Goal: Information Seeking & Learning: Understand process/instructions

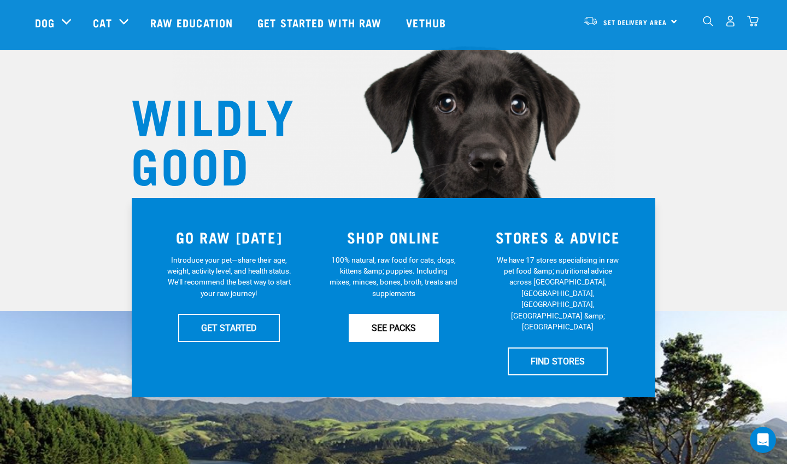
click at [401, 333] on link "SEE PACKS" at bounding box center [394, 327] width 90 height 27
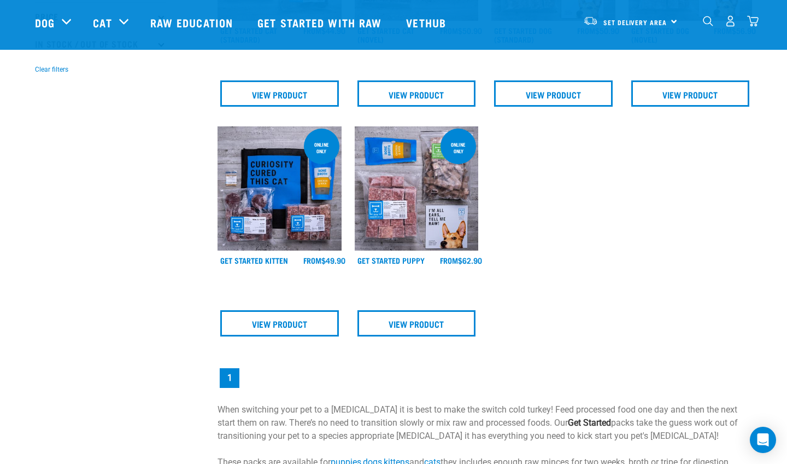
scroll to position [199, 0]
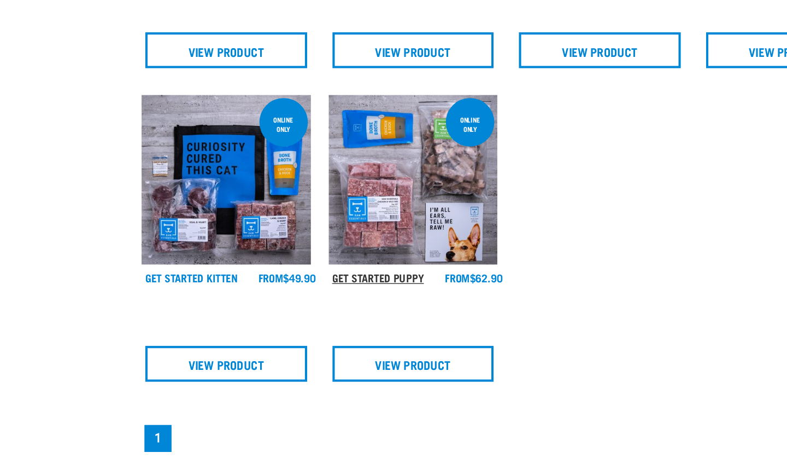
click at [358, 325] on link "Get Started Puppy" at bounding box center [391, 327] width 67 height 4
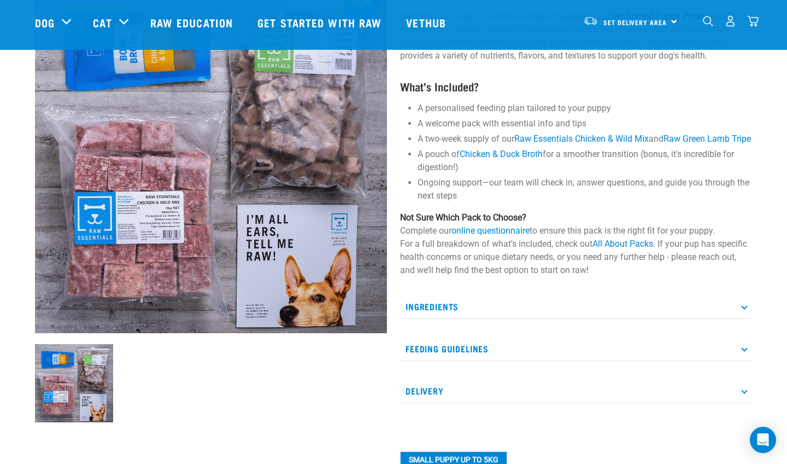
scroll to position [102, 0]
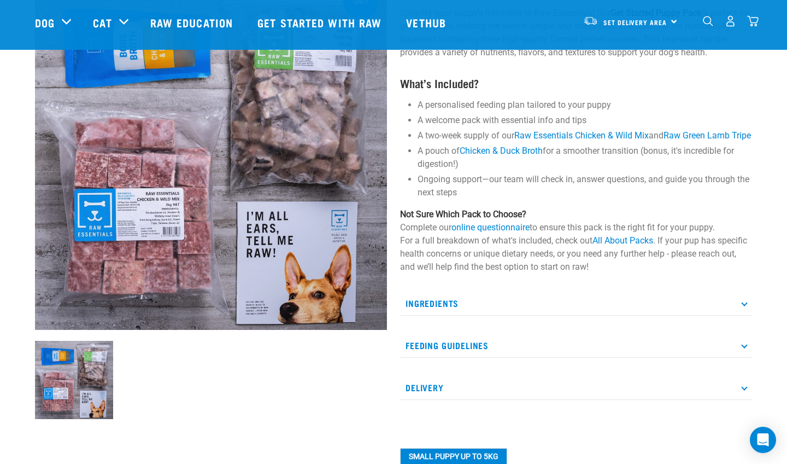
click at [453, 352] on p "Feeding Guidelines" at bounding box center [576, 345] width 352 height 25
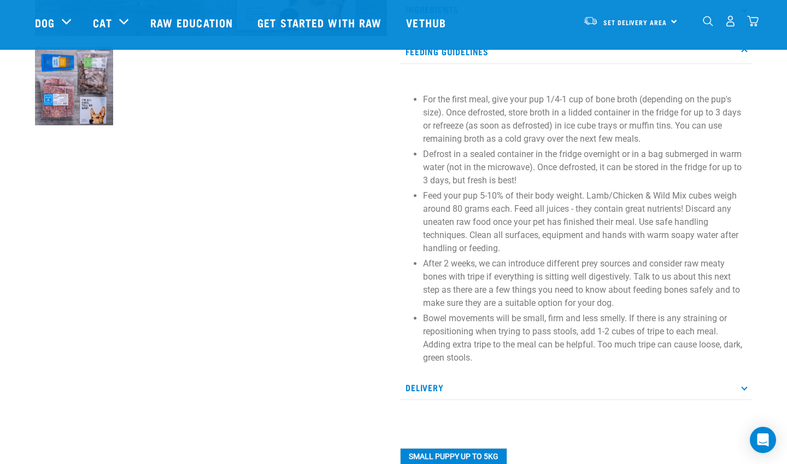
scroll to position [399, 0]
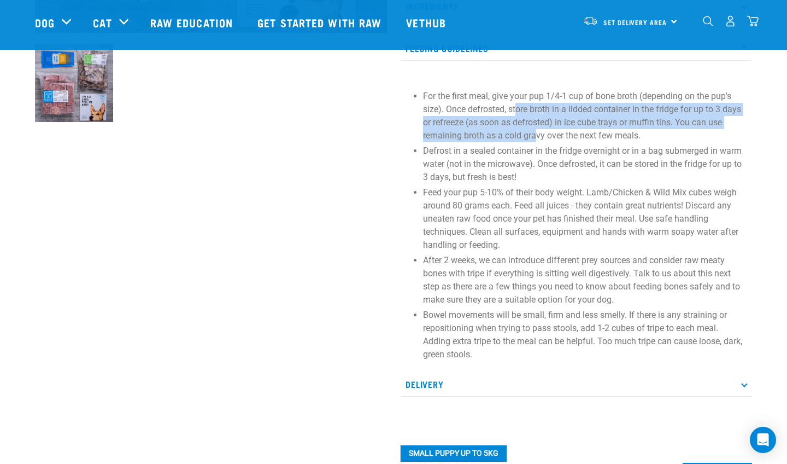
drag, startPoint x: 518, startPoint y: 120, endPoint x: 538, endPoint y: 151, distance: 37.3
click at [538, 142] on p "For the first meal, give your pup 1/4-1 cup of bone broth (depending on the pup…" at bounding box center [585, 116] width 324 height 52
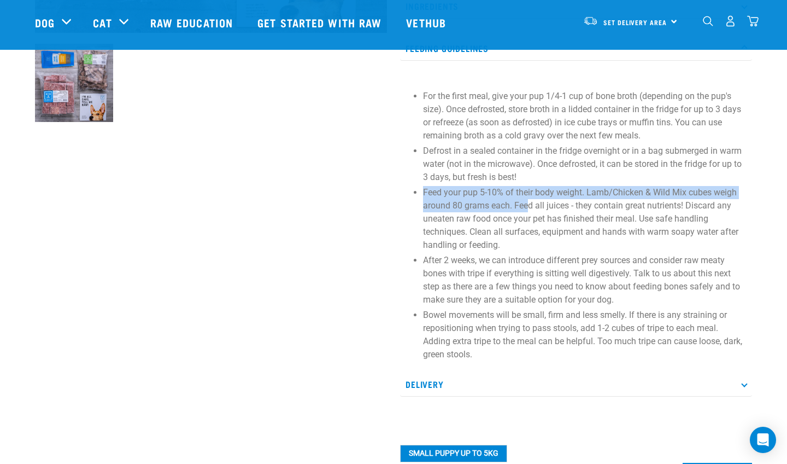
drag, startPoint x: 499, startPoint y: 199, endPoint x: 529, endPoint y: 215, distance: 34.5
click at [529, 215] on p "Feed your pup 5-10% of their body weight. Lamb/Chicken & Wild Mix cubes weigh a…" at bounding box center [585, 219] width 324 height 66
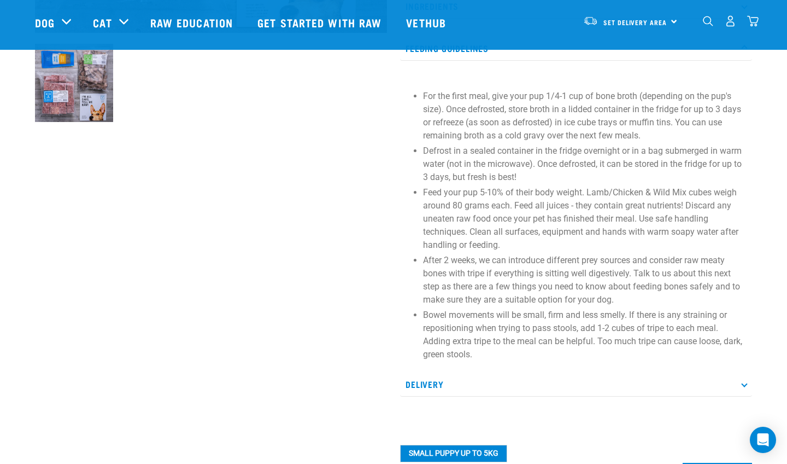
click at [522, 241] on p "Feed your pup 5-10% of their body weight. Lamb/Chicken & Wild Mix cubes weigh a…" at bounding box center [585, 219] width 324 height 66
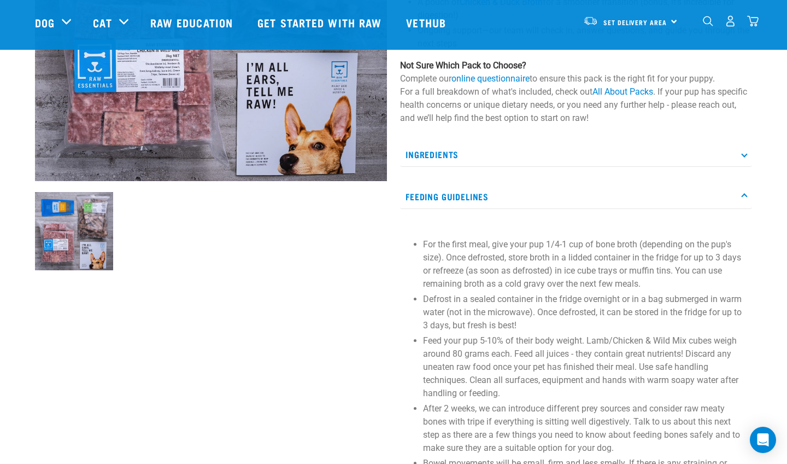
scroll to position [211, 0]
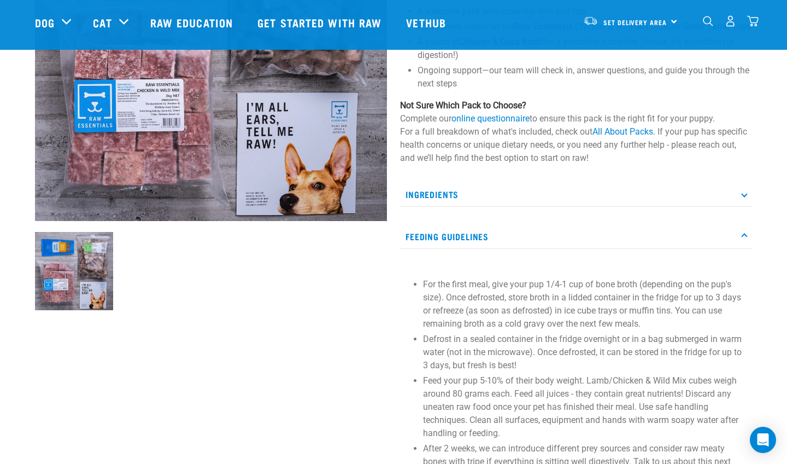
click at [450, 207] on p "Ingredients" at bounding box center [576, 194] width 352 height 25
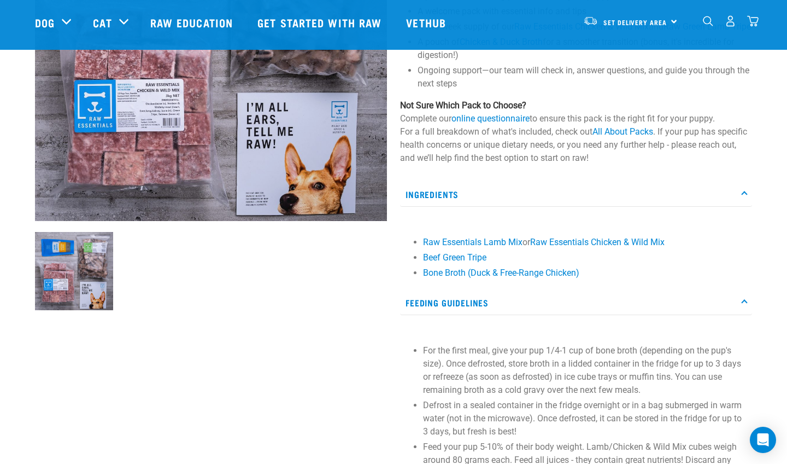
click at [450, 207] on p "Ingredients" at bounding box center [576, 194] width 352 height 25
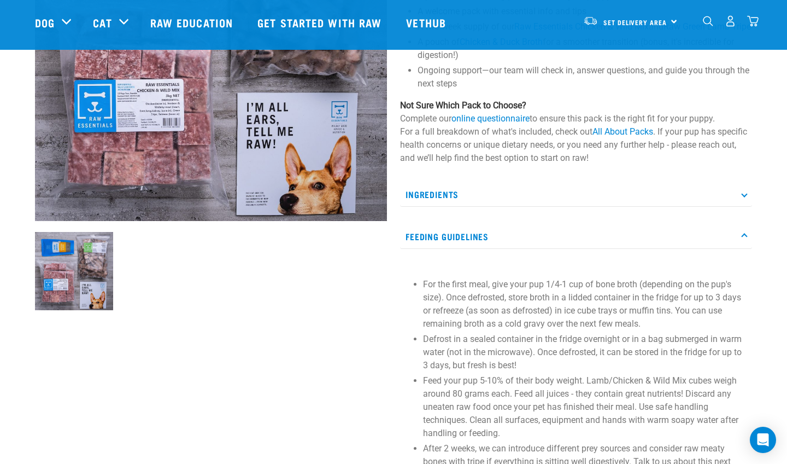
click at [450, 249] on p "Feeding Guidelines" at bounding box center [576, 236] width 352 height 25
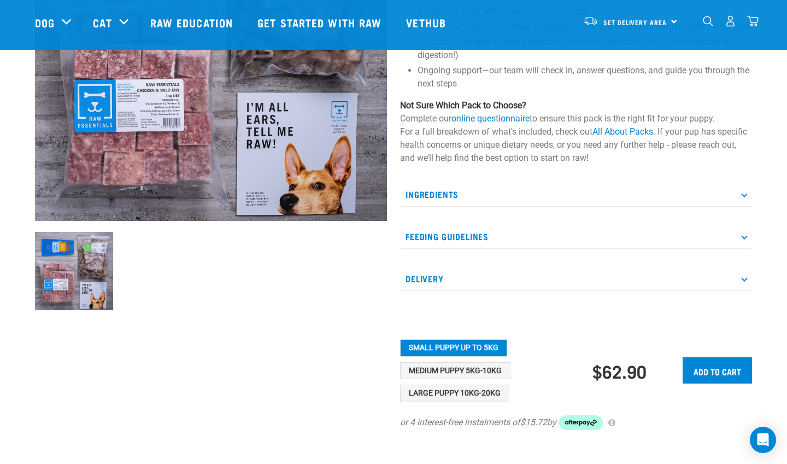
click at [434, 291] on p "Delivery" at bounding box center [576, 278] width 352 height 25
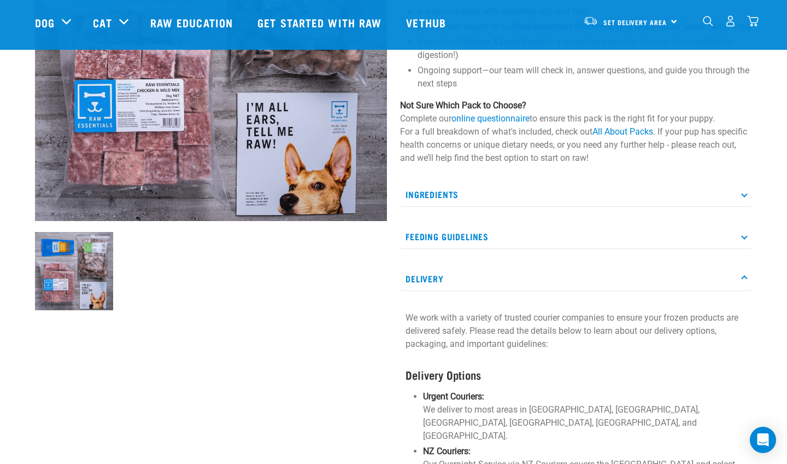
click at [434, 291] on p "Delivery" at bounding box center [576, 278] width 352 height 25
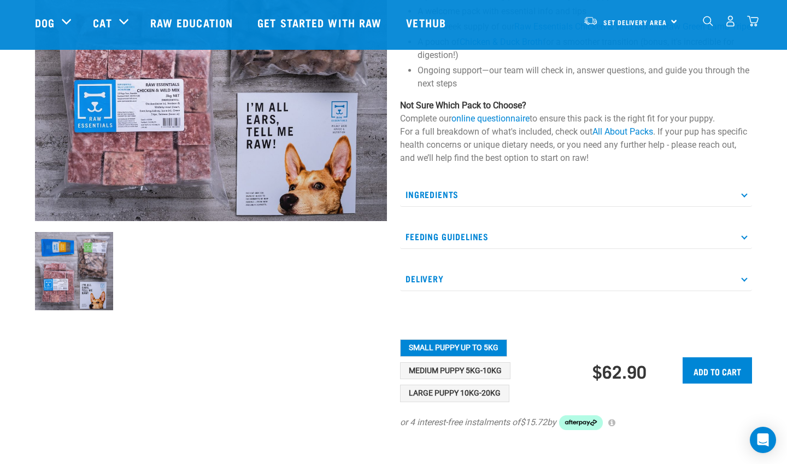
click at [434, 291] on p "Delivery" at bounding box center [576, 278] width 352 height 25
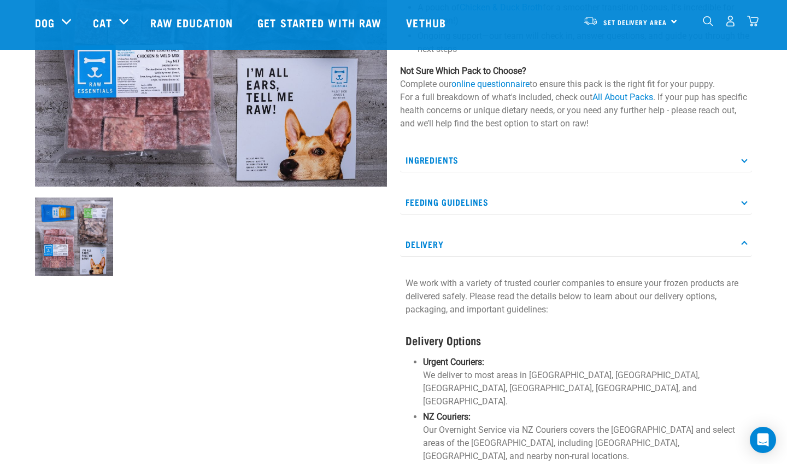
scroll to position [246, 0]
click at [450, 256] on p "Delivery" at bounding box center [576, 244] width 352 height 25
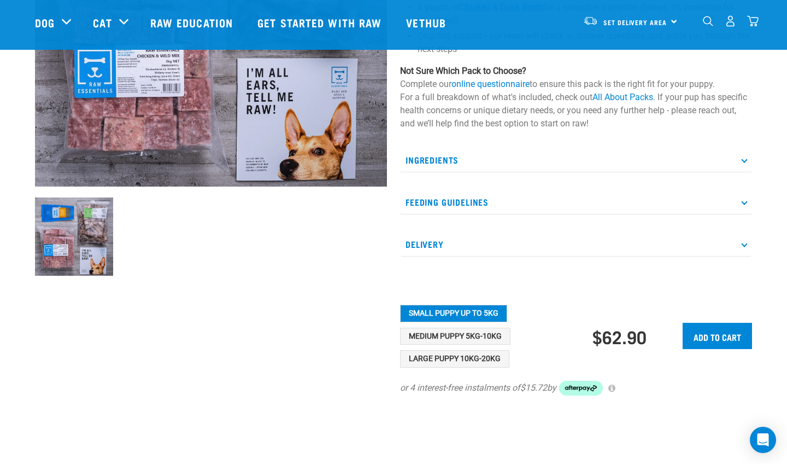
click at [450, 256] on p "Delivery" at bounding box center [576, 244] width 352 height 25
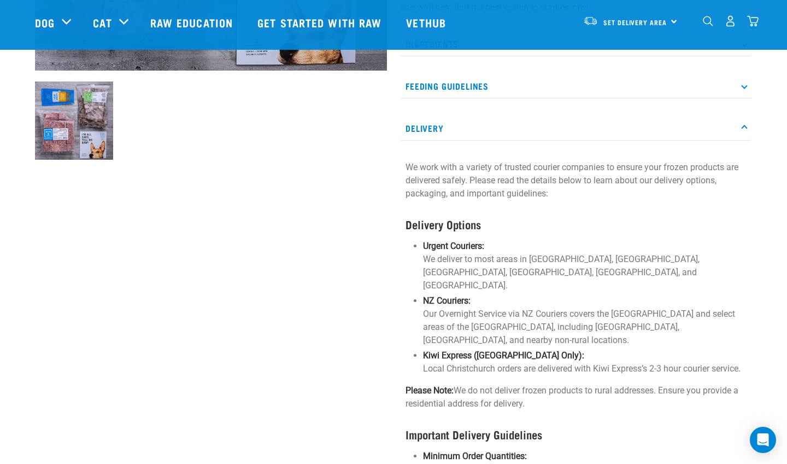
scroll to position [362, 0]
click at [486, 248] on section "We work with a variety of trusted courier companies to ensure your frozen produ…" at bounding box center [576, 369] width 341 height 418
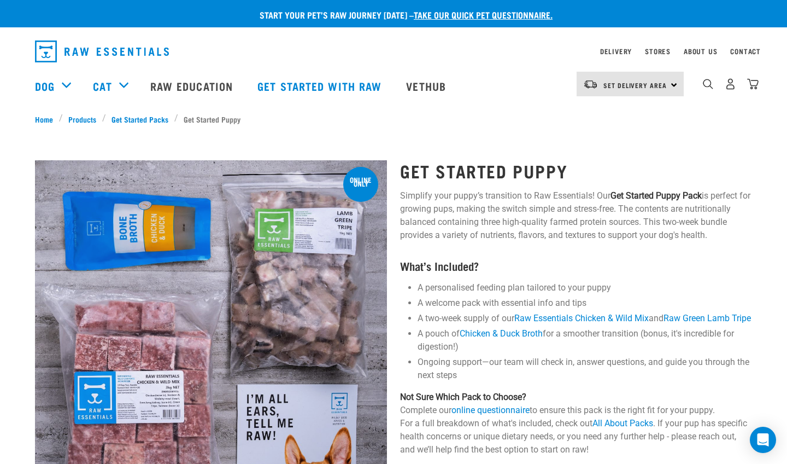
scroll to position [0, 0]
click at [205, 90] on link "Raw Education" at bounding box center [192, 86] width 107 height 44
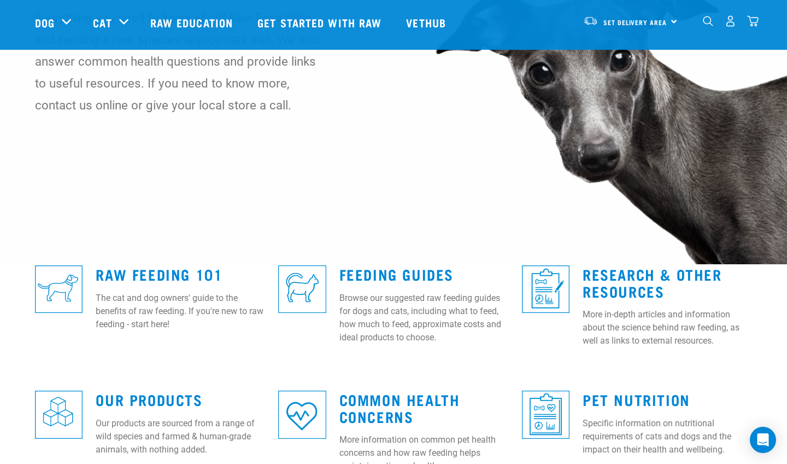
scroll to position [108, 0]
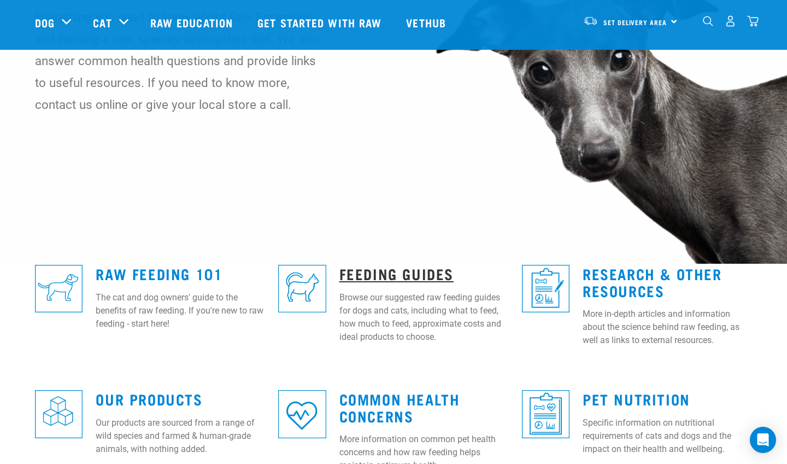
click at [379, 270] on link "Feeding Guides" at bounding box center [397, 273] width 114 height 8
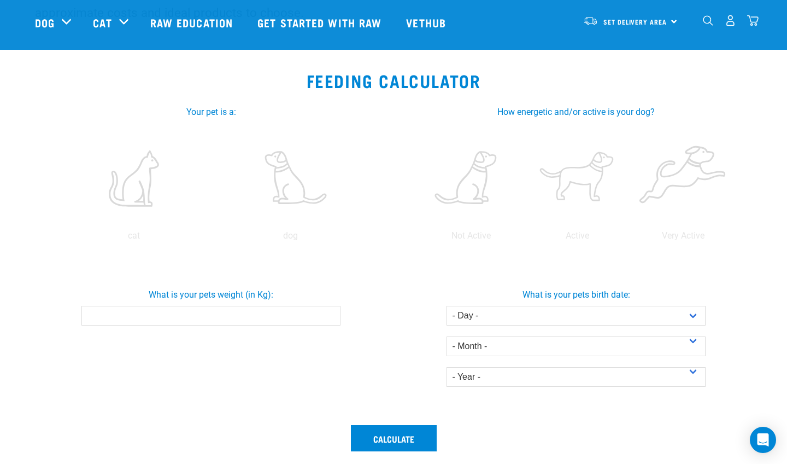
scroll to position [158, 0]
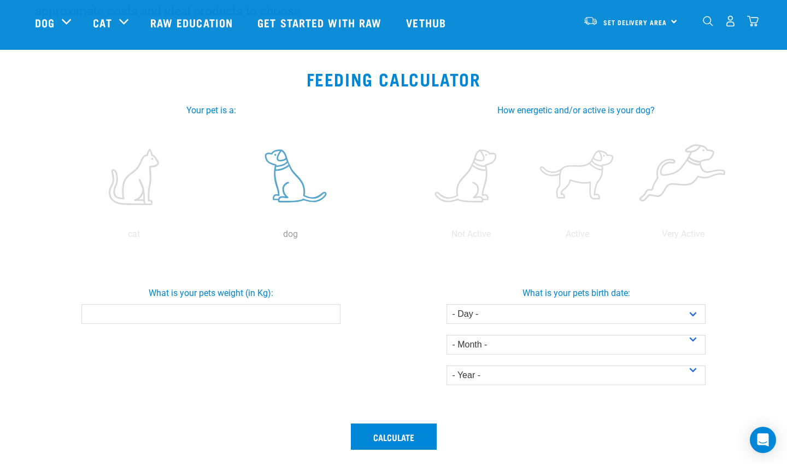
click at [293, 173] on label at bounding box center [290, 176] width 153 height 93
click at [212, 237] on input "radio" at bounding box center [212, 237] width 0 height 0
click at [578, 174] on label at bounding box center [578, 176] width 102 height 93
click at [524, 237] on input "radio" at bounding box center [524, 237] width 0 height 0
click at [277, 316] on input "What is your pets weight (in Kg):" at bounding box center [210, 314] width 259 height 20
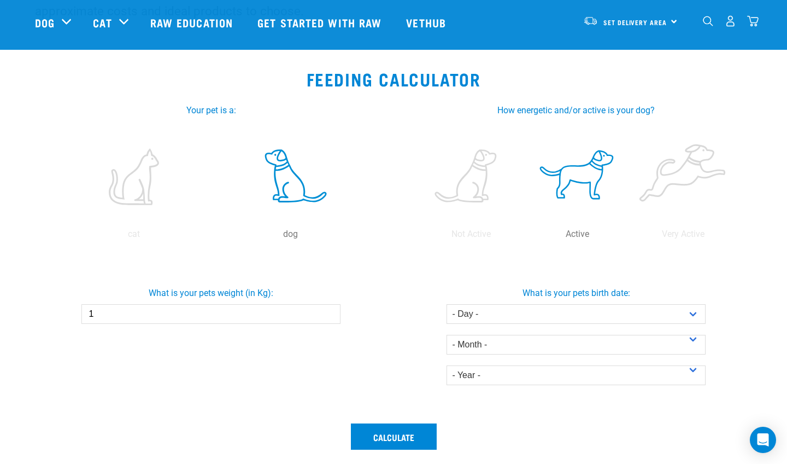
type input "1"
click at [363, 328] on div "What is your pets weight (in Kg): 1" at bounding box center [211, 304] width 370 height 71
drag, startPoint x: 129, startPoint y: 315, endPoint x: 66, endPoint y: 313, distance: 63.5
click at [66, 313] on div "What is your pets weight (in Kg): 1" at bounding box center [211, 301] width 370 height 46
type input "5"
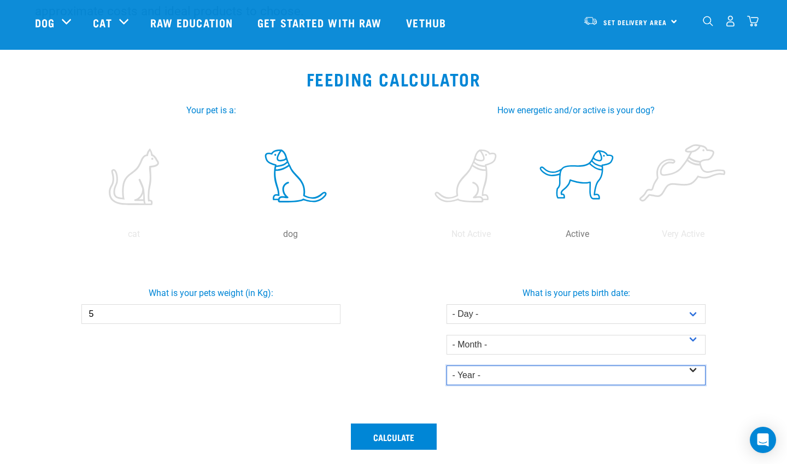
select select "2015"
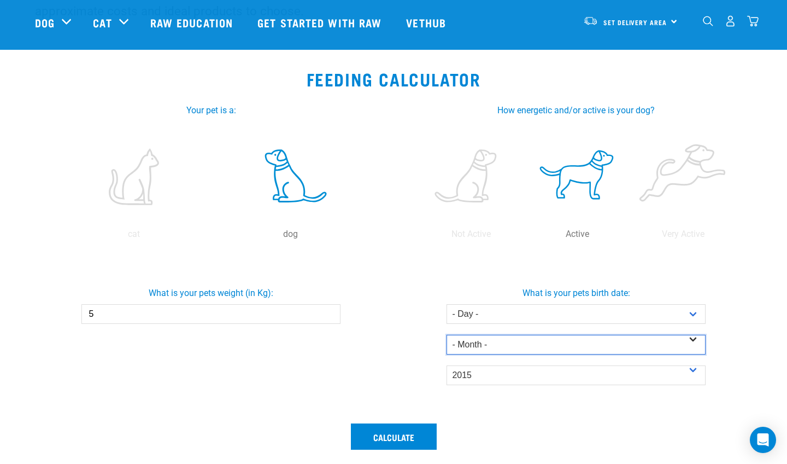
select select "November"
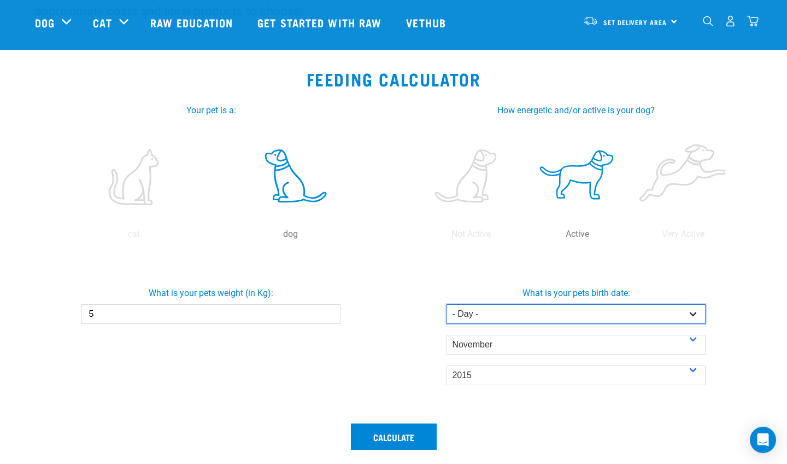
select select "26"
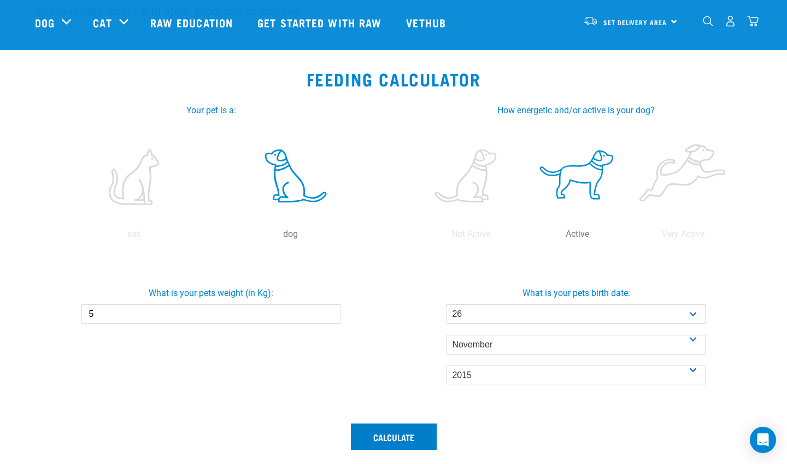
click at [394, 436] on button "Calculate" at bounding box center [394, 436] width 86 height 26
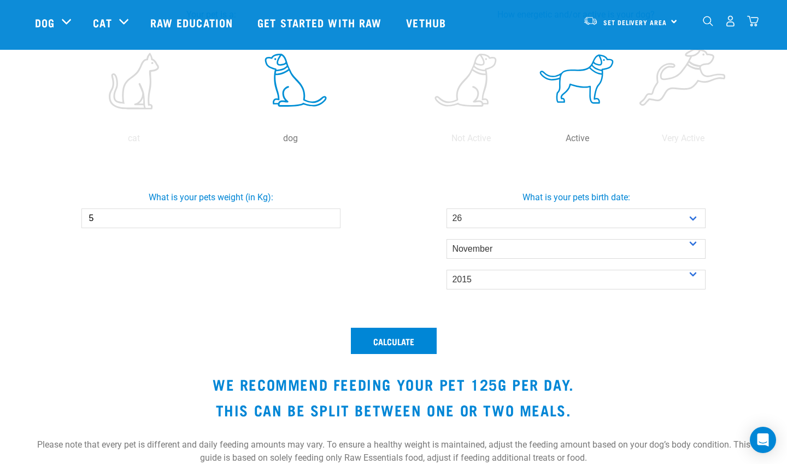
scroll to position [252, 0]
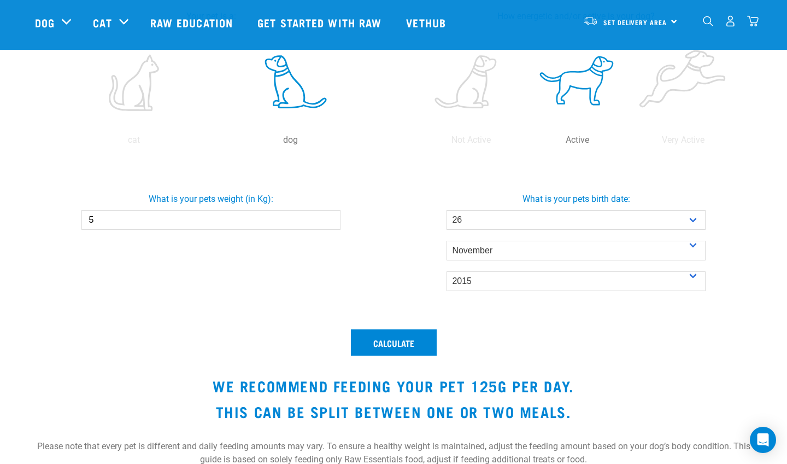
drag, startPoint x: 126, startPoint y: 219, endPoint x: 62, endPoint y: 215, distance: 63.5
click at [62, 216] on div "What is your pets weight (in Kg): 5" at bounding box center [211, 207] width 370 height 46
type input "1"
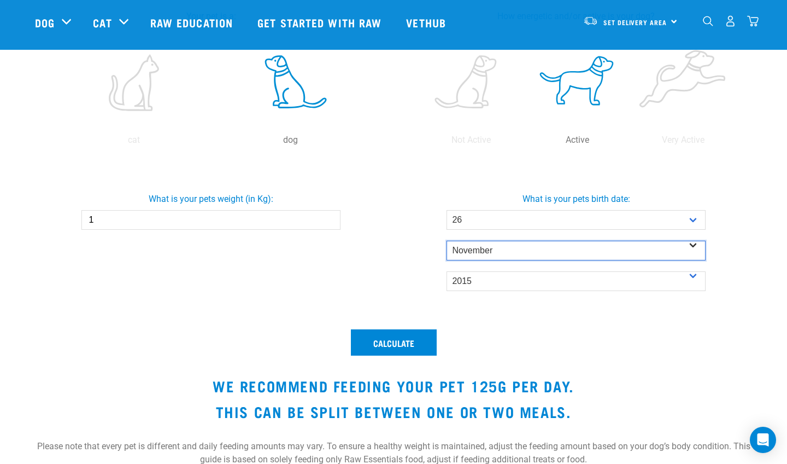
select select "July"
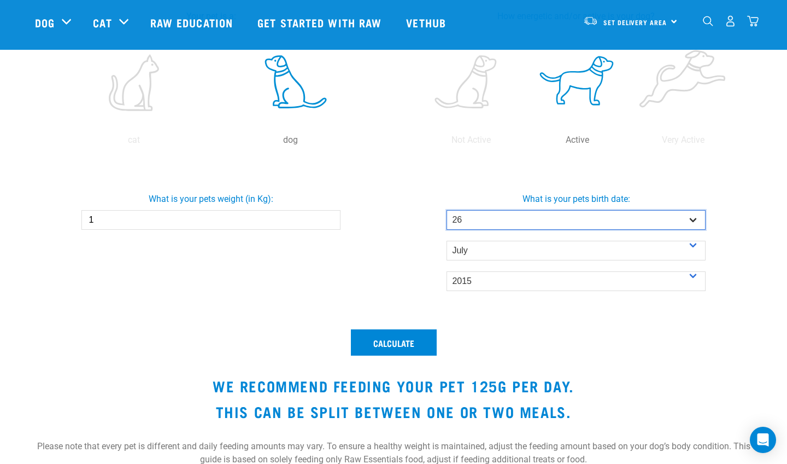
select select "24"
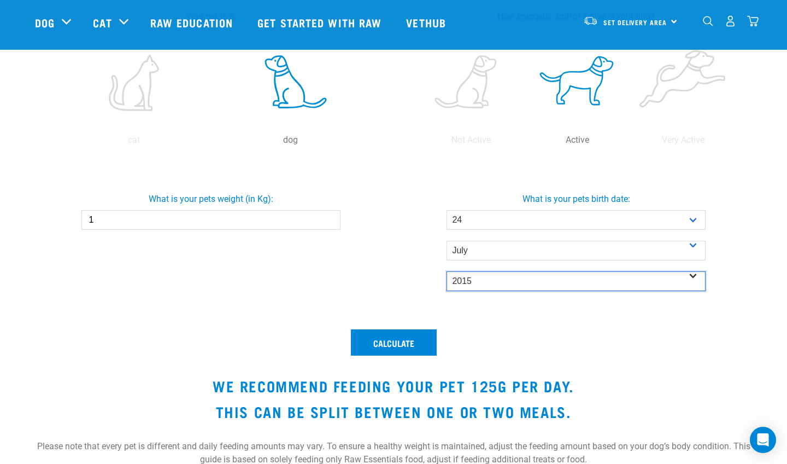
select select "2025"
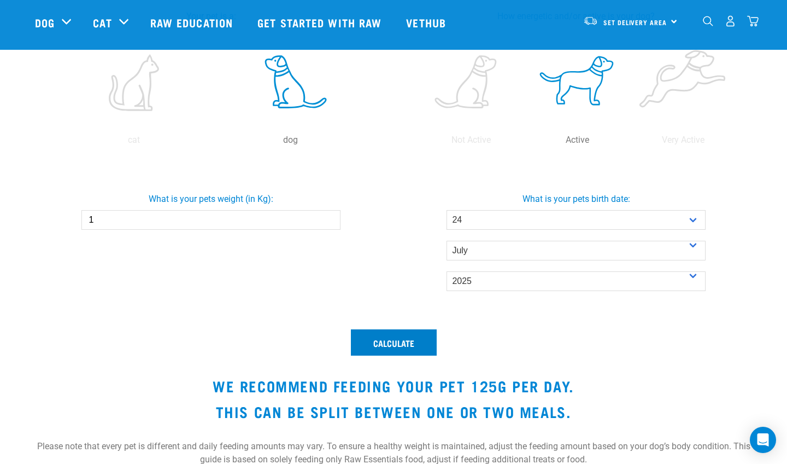
click at [407, 342] on button "Calculate" at bounding box center [394, 342] width 86 height 26
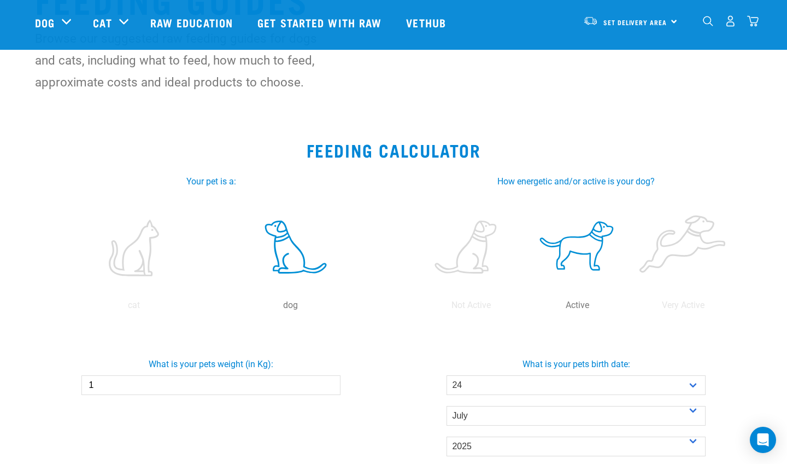
scroll to position [81, 0]
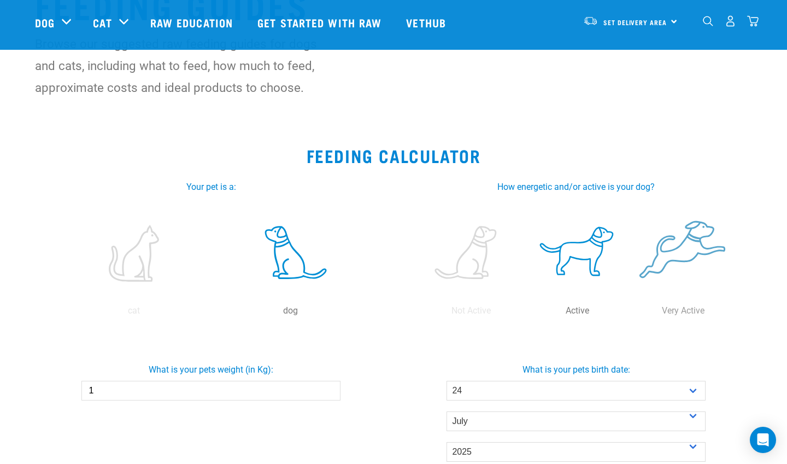
click at [690, 272] on label at bounding box center [684, 253] width 102 height 93
click at [631, 313] on input "radio" at bounding box center [631, 313] width 0 height 0
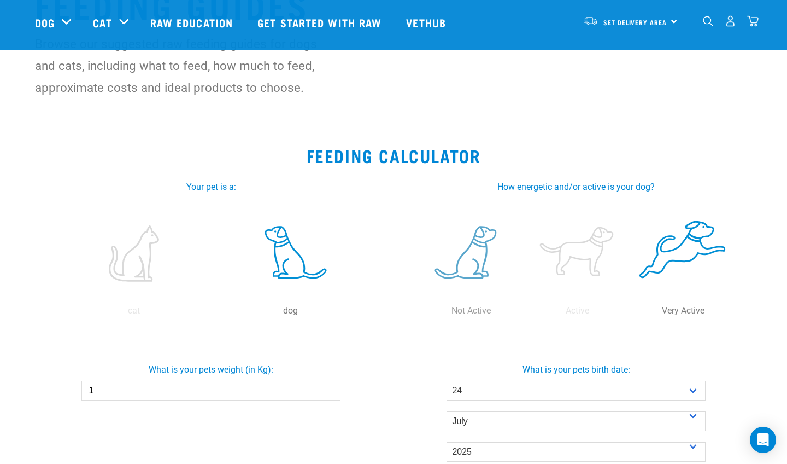
click at [472, 254] on label at bounding box center [472, 253] width 102 height 93
click at [418, 313] on input "radio" at bounding box center [418, 313] width 0 height 0
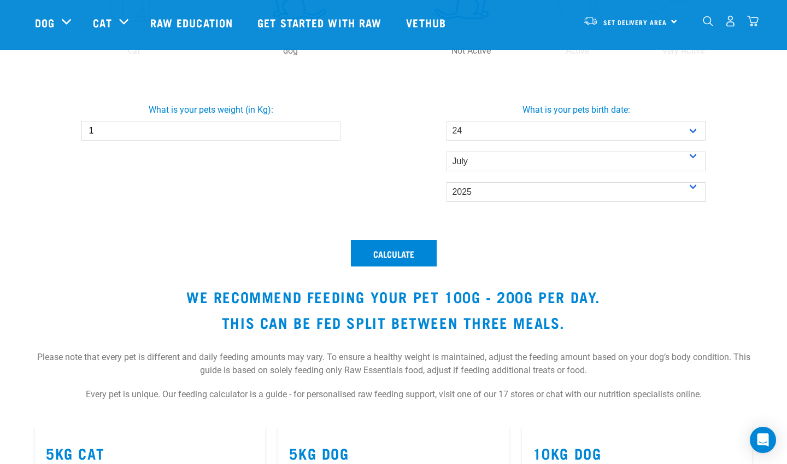
scroll to position [513, 0]
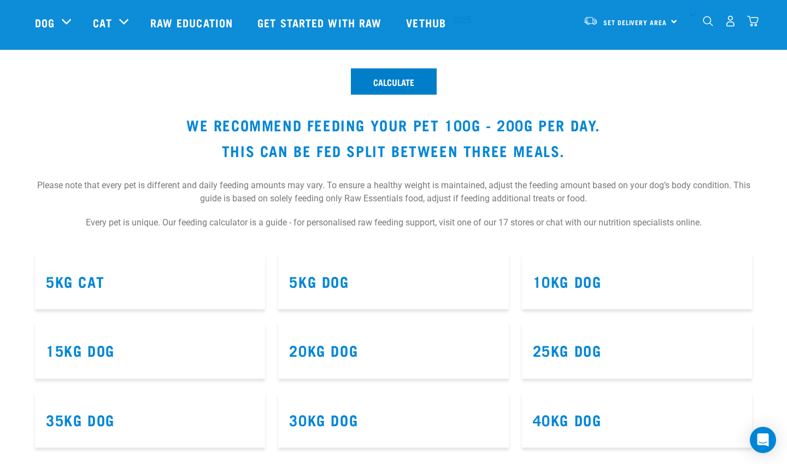
click at [413, 79] on button "Calculate" at bounding box center [394, 81] width 86 height 26
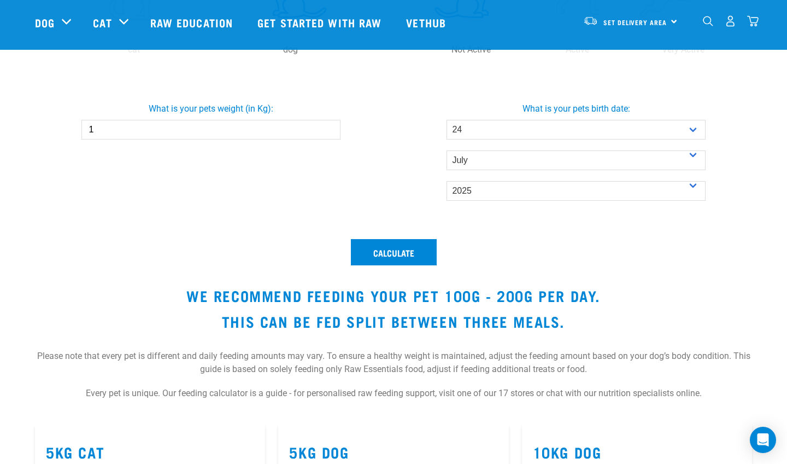
scroll to position [336, 0]
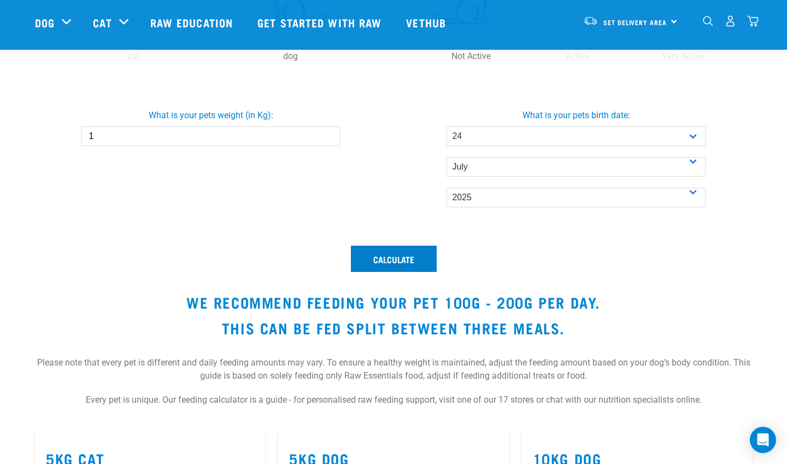
click at [395, 259] on button "Calculate" at bounding box center [394, 259] width 86 height 26
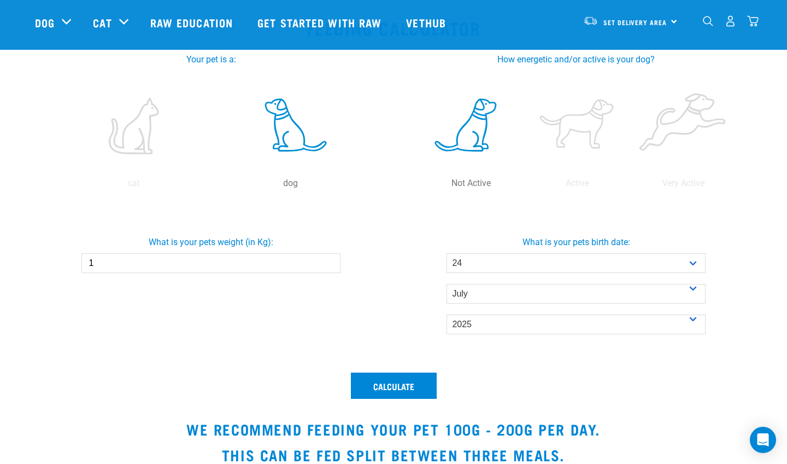
scroll to position [220, 0]
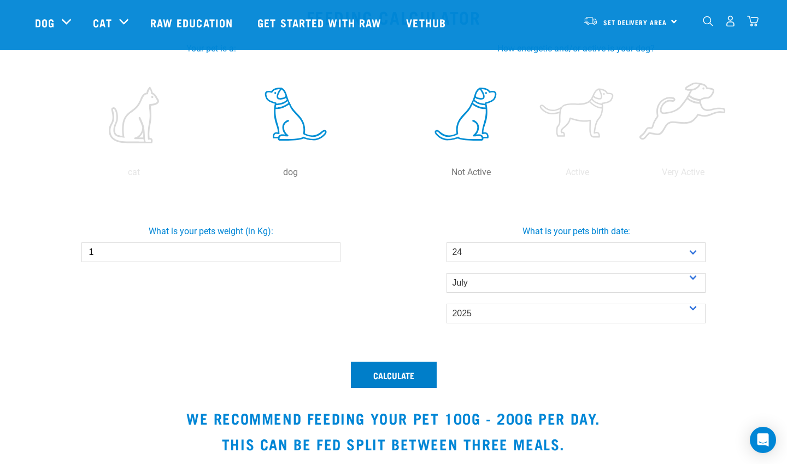
click at [381, 379] on button "Calculate" at bounding box center [394, 374] width 86 height 26
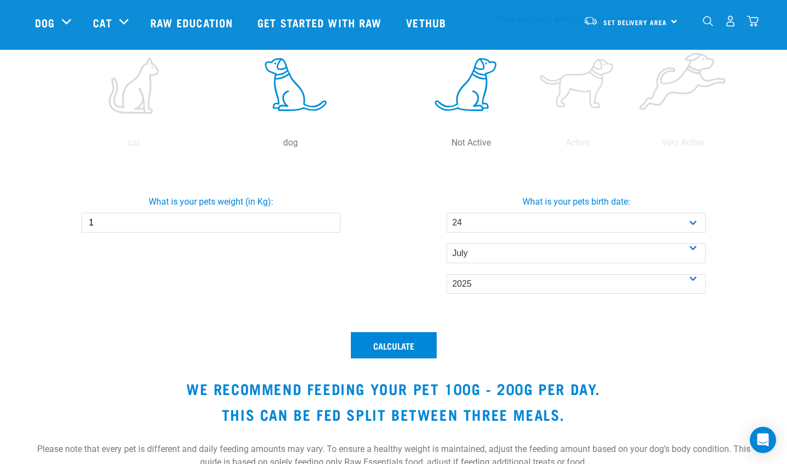
scroll to position [253, 0]
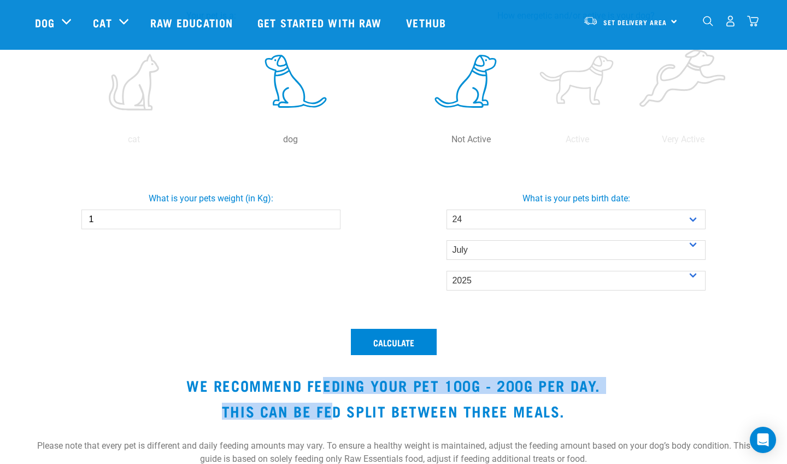
drag, startPoint x: 319, startPoint y: 381, endPoint x: 328, endPoint y: 404, distance: 24.6
click at [328, 406] on div "Calculate We recommend feeding your pet 100g - 200g per day. This can be fed sp…" at bounding box center [393, 414] width 731 height 185
click at [328, 407] on h3 "This can be fed split between three meals." at bounding box center [393, 410] width 717 height 17
